Goal: Transaction & Acquisition: Download file/media

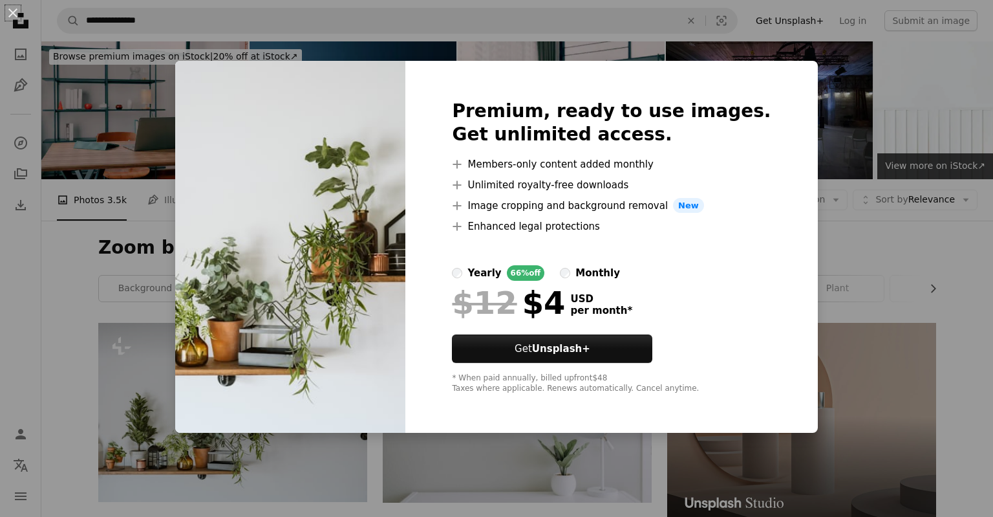
scroll to position [220, 0]
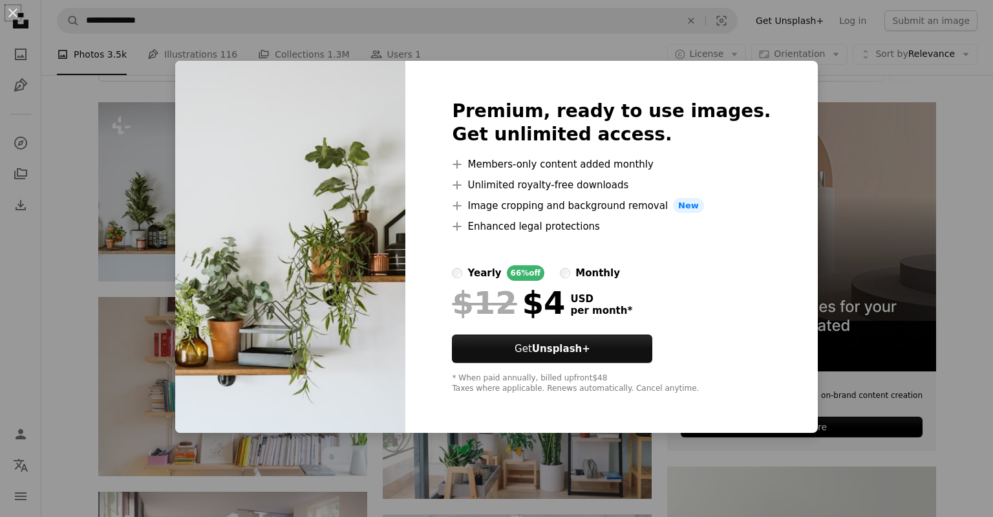
click at [154, 206] on div "An X shape Premium, ready to use images. Get unlimited access. A plus sign Memb…" at bounding box center [496, 258] width 993 height 517
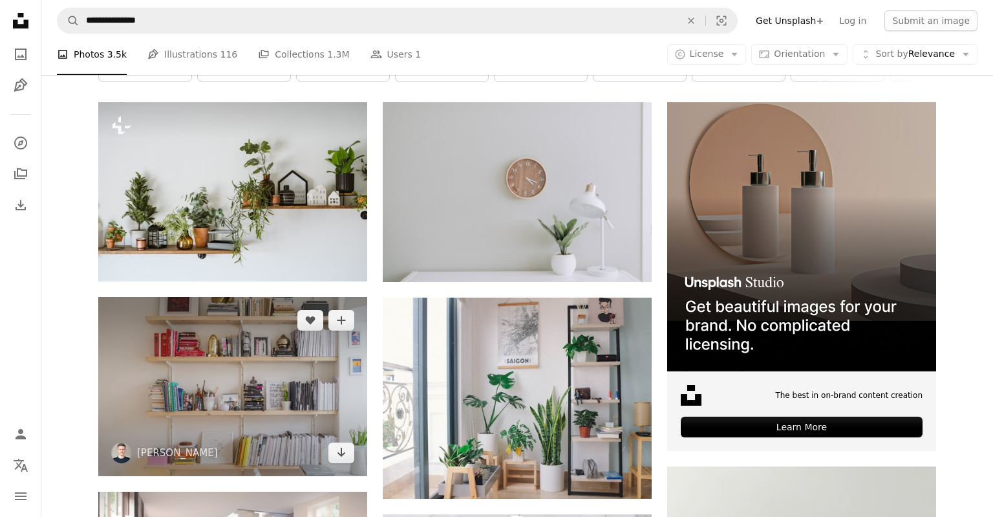
click at [264, 371] on img at bounding box center [232, 386] width 269 height 178
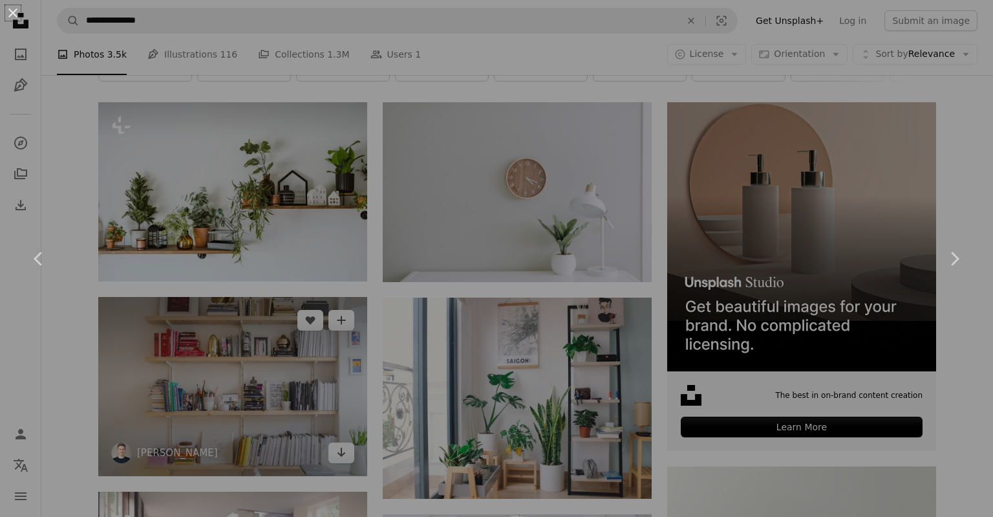
click at [270, 371] on div "An X shape Chevron left Chevron right" at bounding box center [496, 258] width 993 height 517
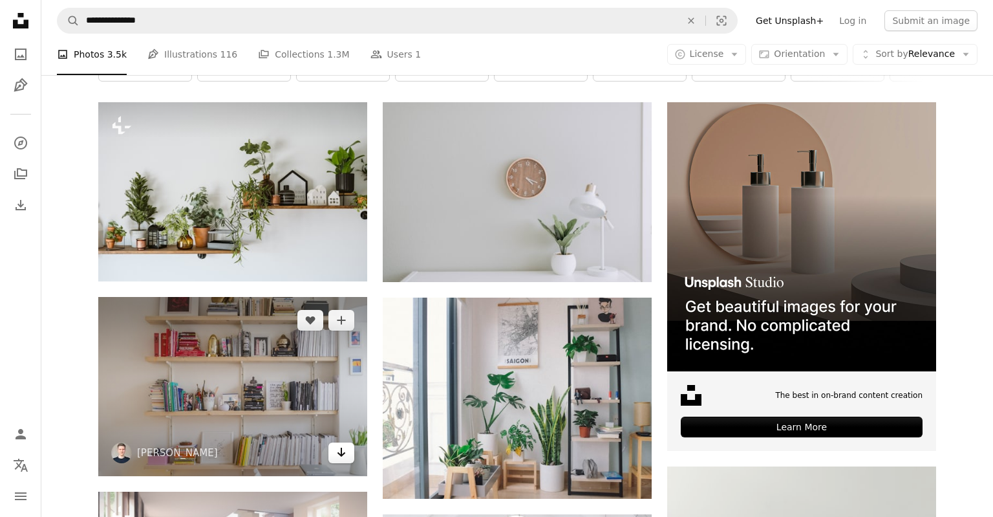
click at [348, 451] on link "Arrow pointing down" at bounding box center [341, 452] width 26 height 21
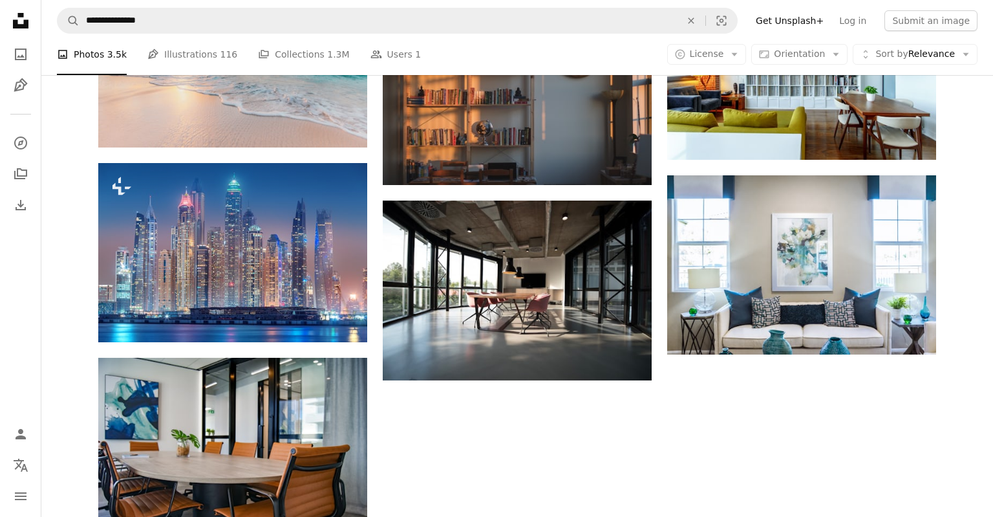
scroll to position [1586, 0]
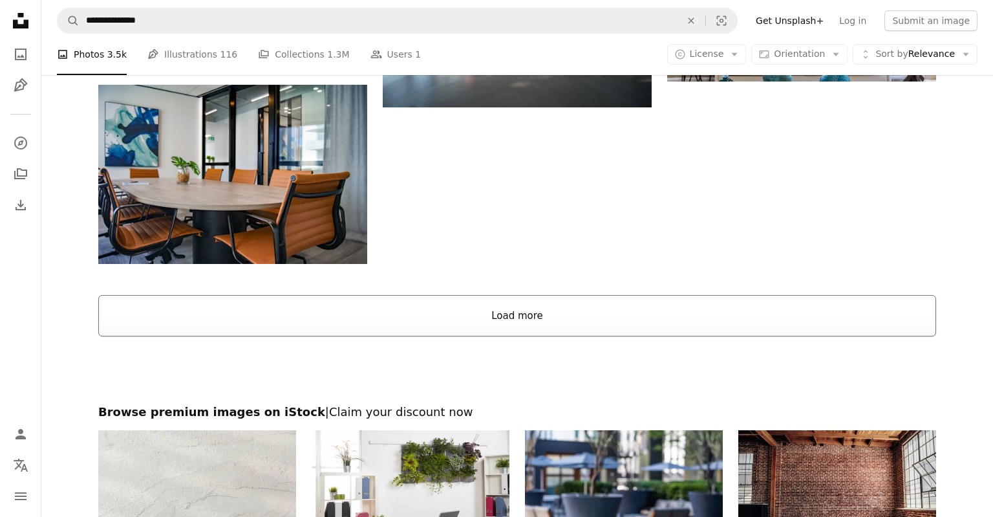
click at [513, 319] on button "Load more" at bounding box center [517, 315] width 838 height 41
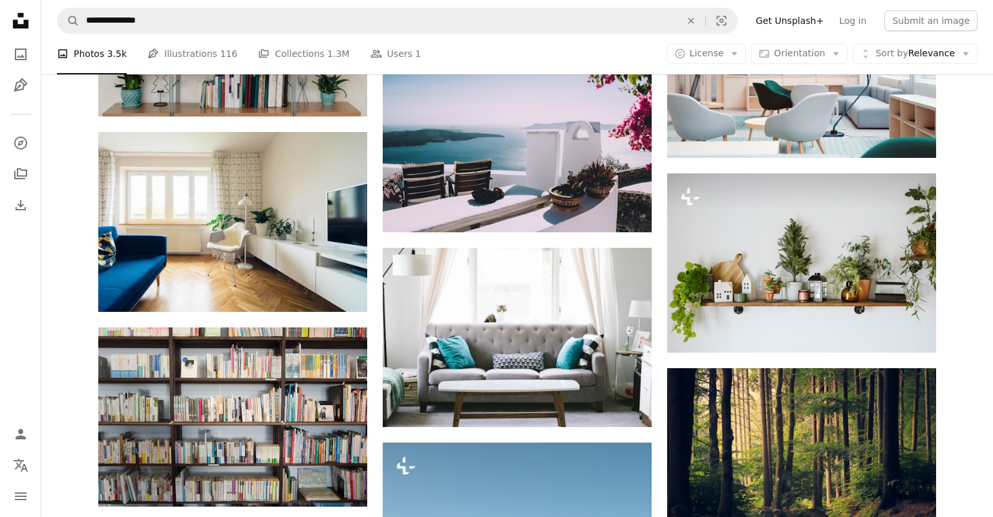
scroll to position [2678, 0]
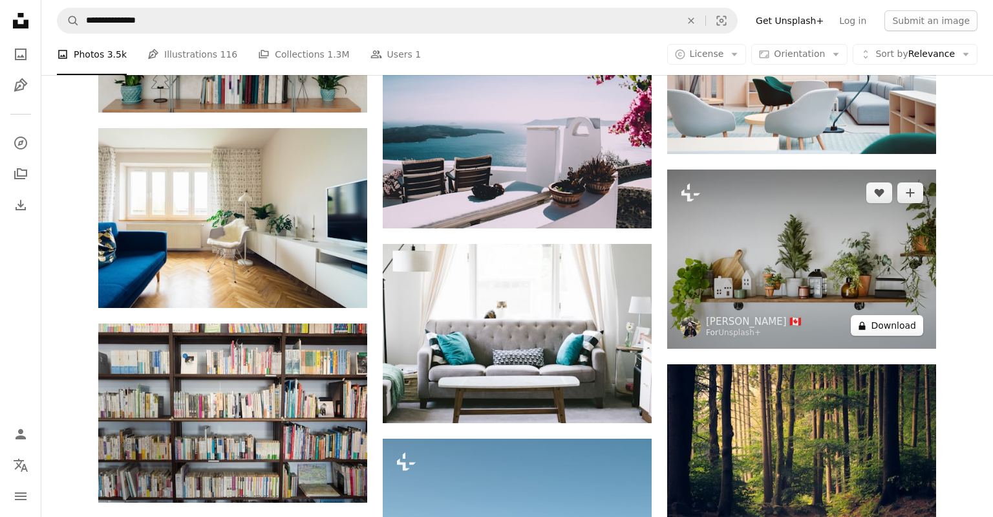
click at [879, 327] on button "A lock Download" at bounding box center [887, 325] width 72 height 21
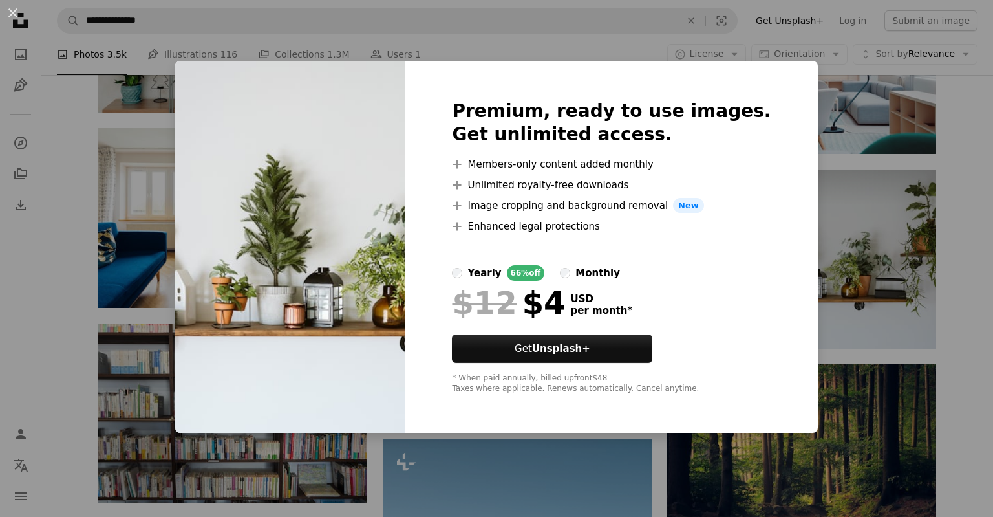
click at [446, 40] on div "An X shape Premium, ready to use images. Get unlimited access. A plus sign Memb…" at bounding box center [496, 258] width 993 height 517
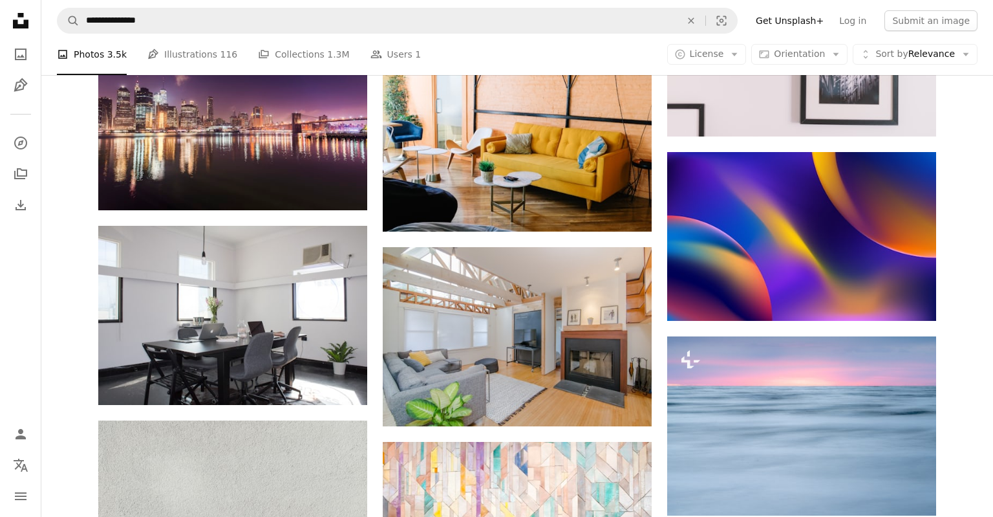
scroll to position [10802, 0]
